Goal: Find specific page/section: Find specific page/section

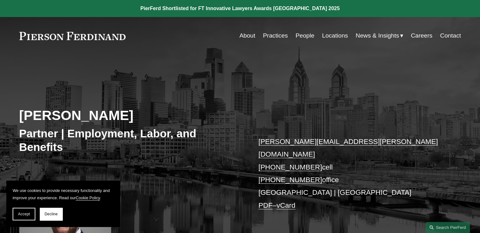
scroll to position [32, 0]
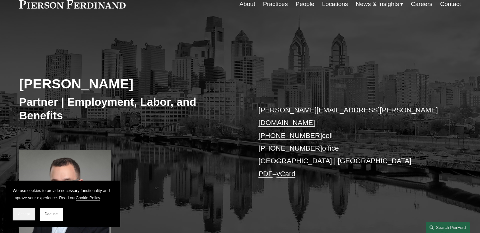
click at [23, 213] on span "Accept" at bounding box center [24, 214] width 12 height 4
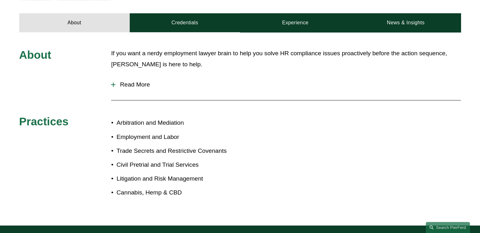
scroll to position [404, 0]
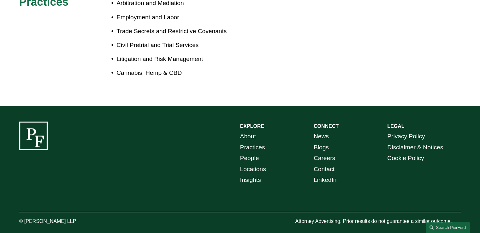
click at [255, 153] on link "People" at bounding box center [249, 158] width 19 height 11
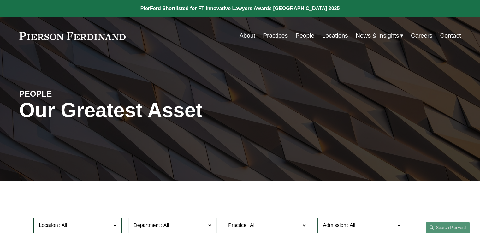
click at [333, 38] on link "Locations" at bounding box center [335, 36] width 26 height 12
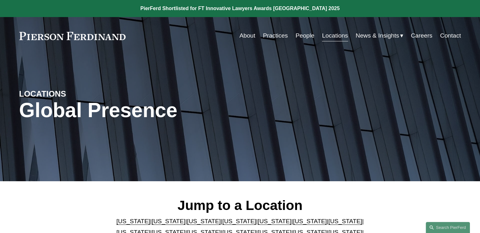
scroll to position [32, 0]
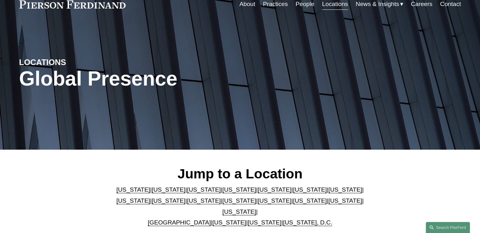
click at [328, 204] on link "[US_STATE]" at bounding box center [345, 200] width 34 height 7
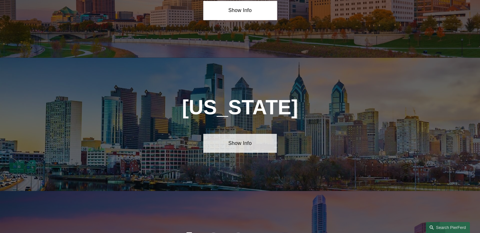
click at [246, 134] on link "Show Info" at bounding box center [240, 143] width 74 height 19
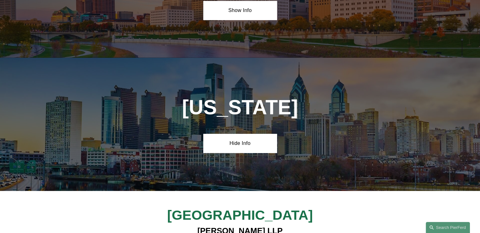
scroll to position [2093, 0]
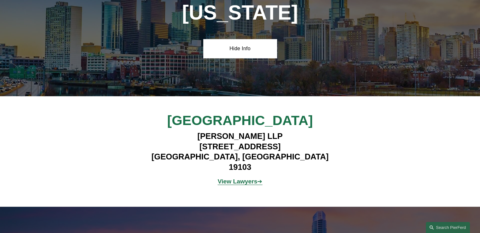
click at [235, 178] on strong "View Lawyers" at bounding box center [238, 181] width 40 height 7
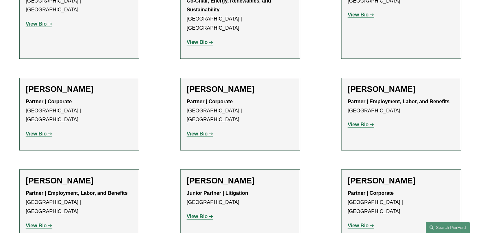
scroll to position [1041, 0]
